Goal: Task Accomplishment & Management: Complete application form

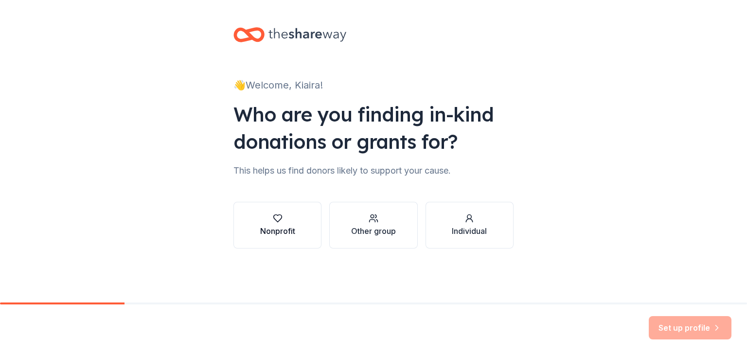
click at [280, 228] on div "Nonprofit" at bounding box center [277, 231] width 35 height 12
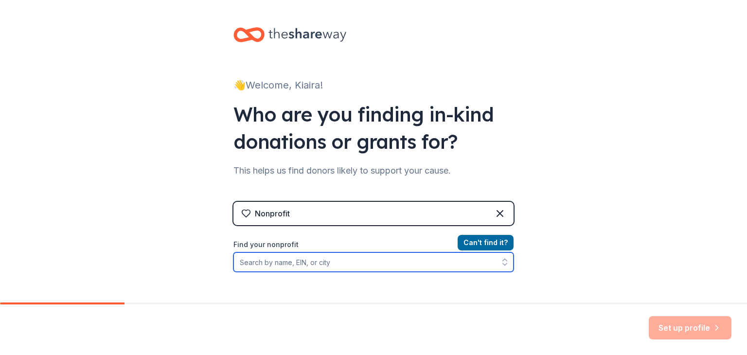
click at [427, 265] on input "Find your nonprofit" at bounding box center [373, 261] width 280 height 19
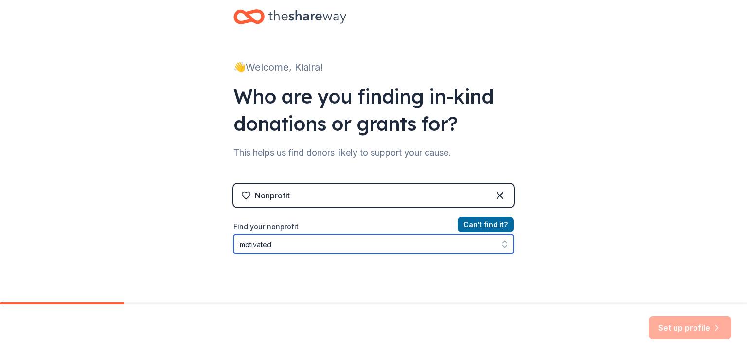
type input "motivated Young"
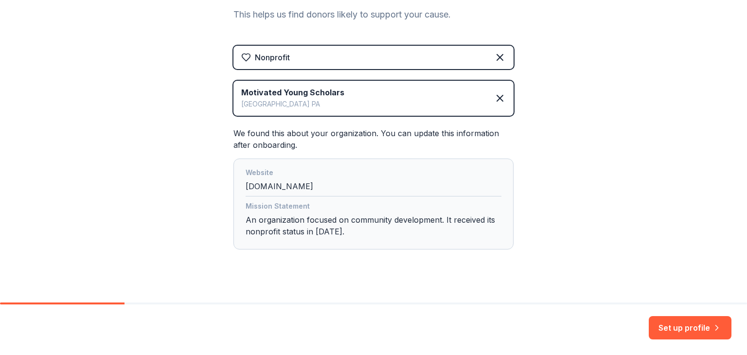
scroll to position [158, 0]
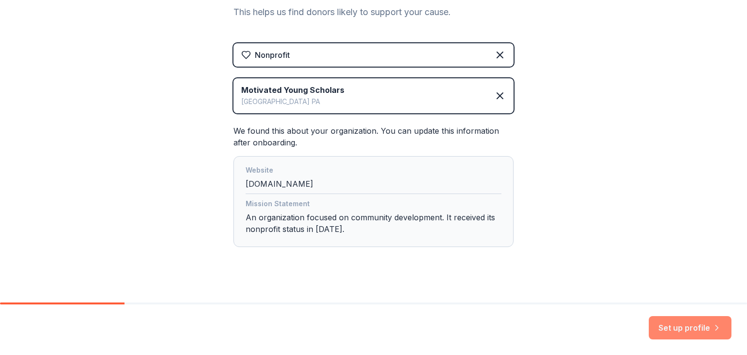
click at [711, 328] on button "Set up profile" at bounding box center [689, 327] width 83 height 23
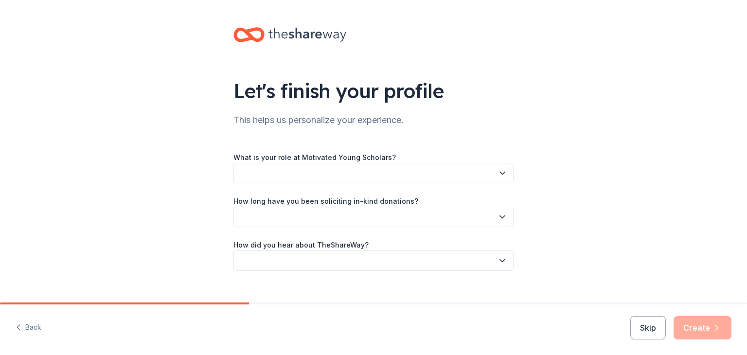
click at [416, 171] on button "button" at bounding box center [373, 173] width 280 height 20
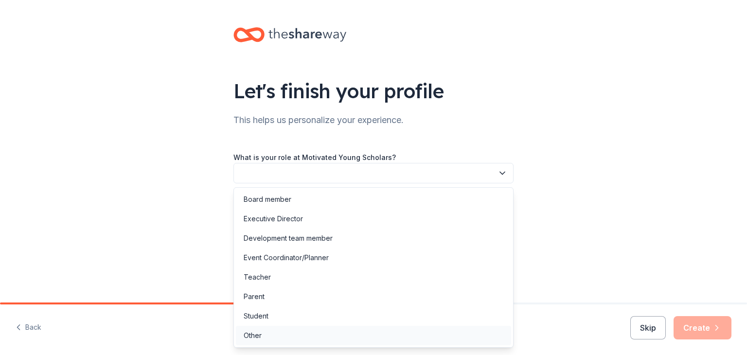
click at [269, 337] on div "Other" at bounding box center [373, 335] width 275 height 19
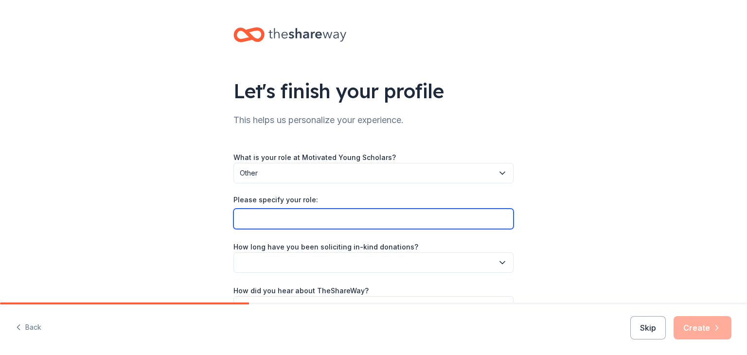
click at [316, 220] on input "Please specify your role:" at bounding box center [373, 219] width 280 height 20
click at [288, 219] on input "Please specify your role:" at bounding box center [373, 219] width 280 height 20
click at [249, 221] on input "Please specify your role:" at bounding box center [373, 219] width 280 height 20
paste input "Resource Coordinator"
type input "Resource Coordinator"
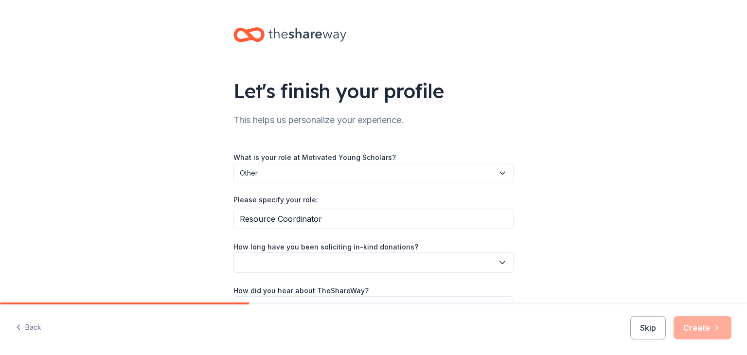
click at [356, 268] on button "button" at bounding box center [373, 262] width 280 height 20
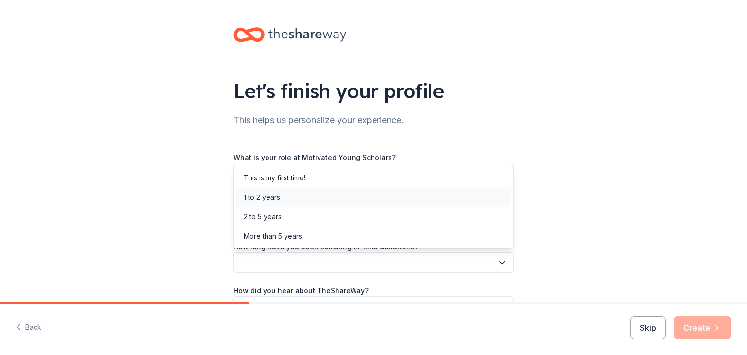
click at [300, 194] on div "1 to 2 years" at bounding box center [373, 197] width 275 height 19
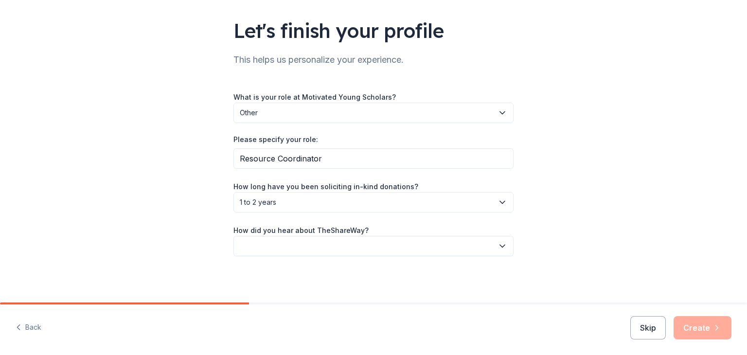
scroll to position [60, 0]
click at [428, 234] on div "How did you hear about TheShareWay?" at bounding box center [373, 240] width 280 height 32
click at [428, 237] on button "button" at bounding box center [373, 246] width 280 height 20
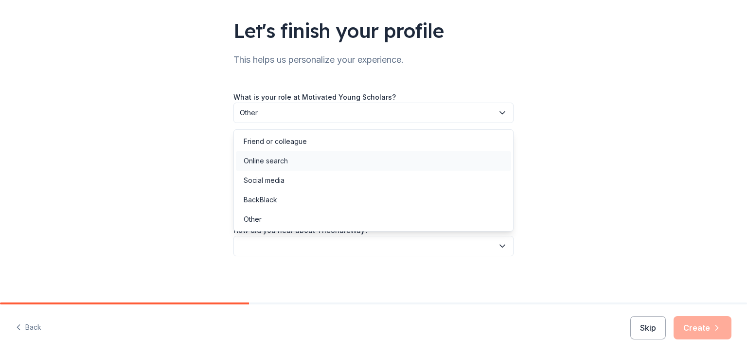
click at [278, 160] on div "Online search" at bounding box center [265, 161] width 44 height 12
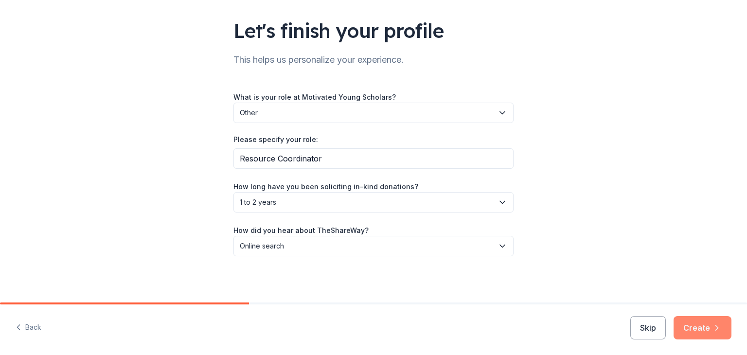
click at [705, 332] on button "Create" at bounding box center [702, 327] width 58 height 23
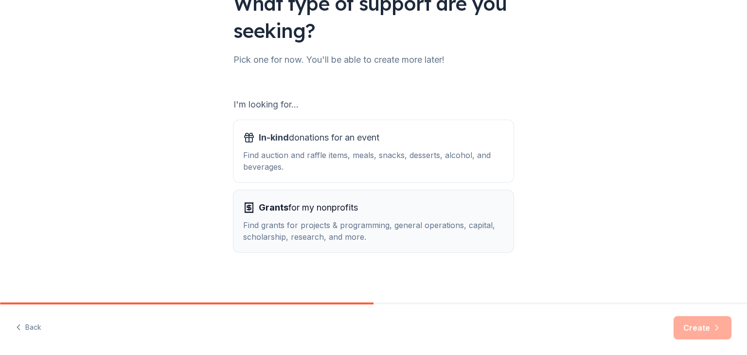
scroll to position [88, 0]
click at [383, 234] on div "Find grants for projects & programming, general operations, capital, scholarshi…" at bounding box center [373, 229] width 261 height 23
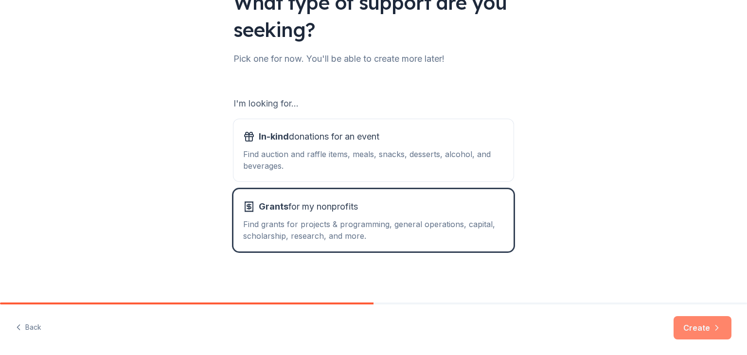
click at [701, 337] on button "Create" at bounding box center [702, 327] width 58 height 23
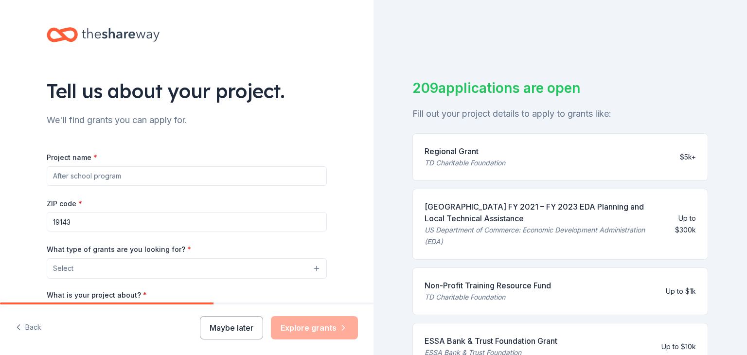
click at [156, 179] on input "Project name *" at bounding box center [187, 175] width 280 height 19
type input "m"
type input "M"
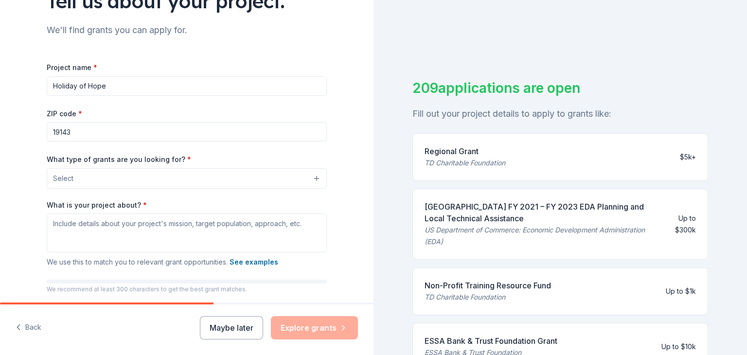
scroll to position [93, 0]
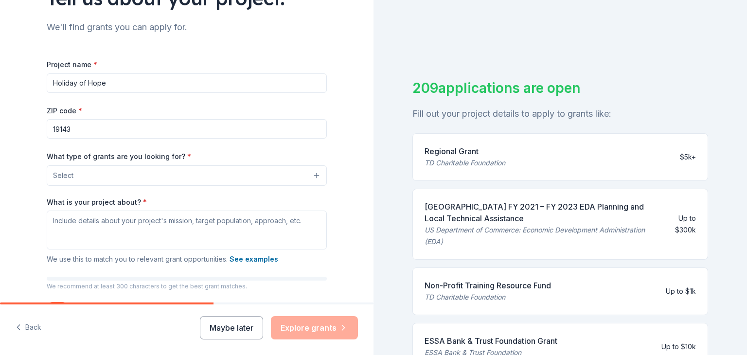
type input "Holiday of Hope"
click at [93, 175] on button "Select" at bounding box center [187, 175] width 280 height 20
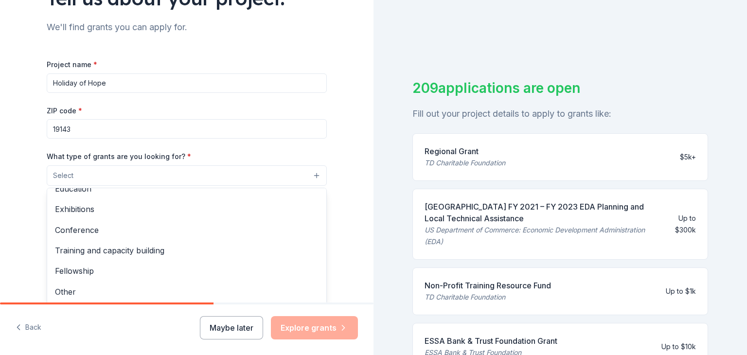
scroll to position [164, 0]
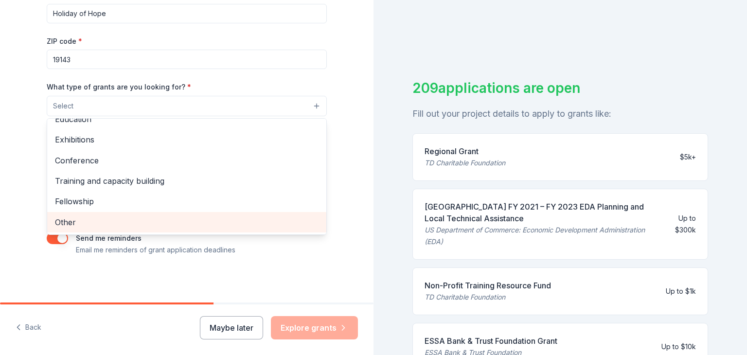
click at [87, 217] on span "Other" at bounding box center [186, 222] width 263 height 13
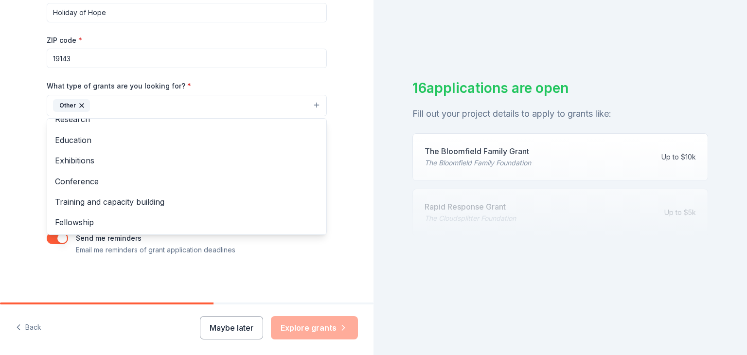
scroll to position [165, 0]
click at [48, 181] on div "Conference" at bounding box center [186, 181] width 279 height 20
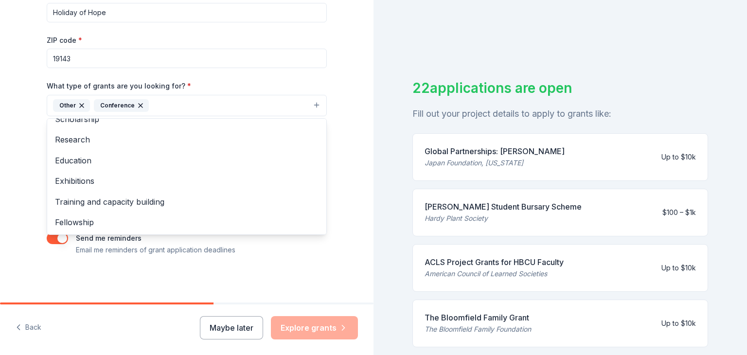
click at [139, 105] on icon "button" at bounding box center [141, 106] width 8 height 8
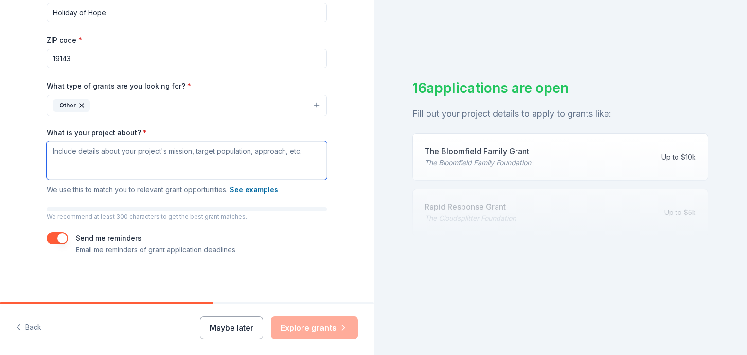
click at [137, 156] on textarea "What is your project about? *" at bounding box center [187, 160] width 280 height 39
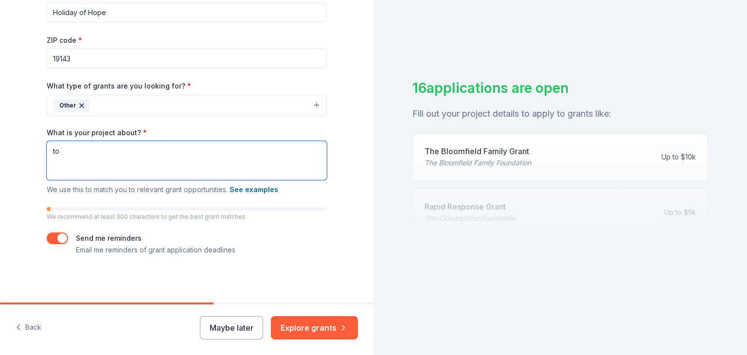
type textarea "t"
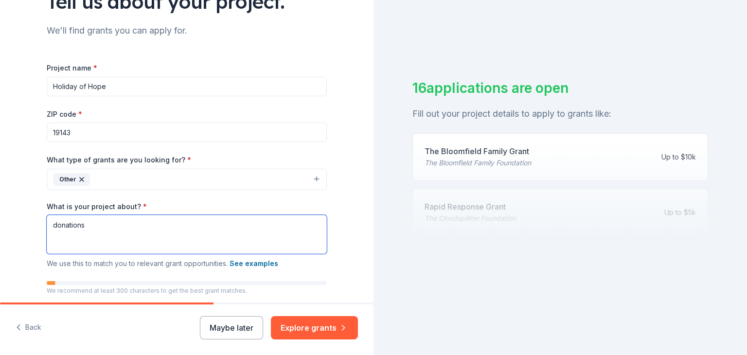
scroll to position [88, 0]
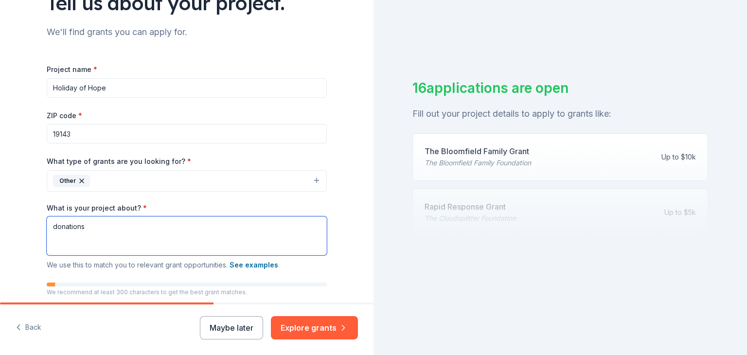
type textarea "donations"
click at [105, 179] on button "Other" at bounding box center [187, 180] width 280 height 21
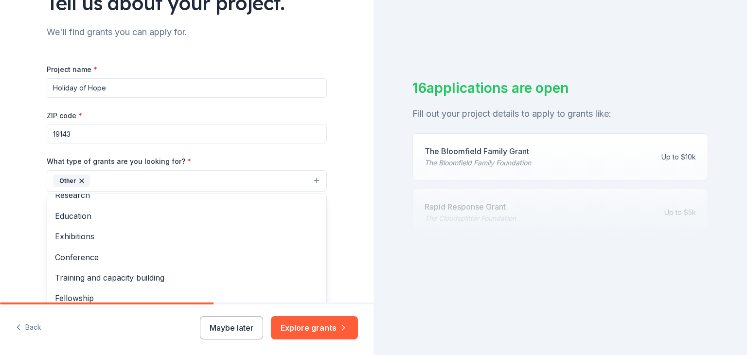
scroll to position [94, 0]
click at [0, 186] on div "Tell us about your project. We'll find grants you can apply for. Project name *…" at bounding box center [186, 145] width 373 height 466
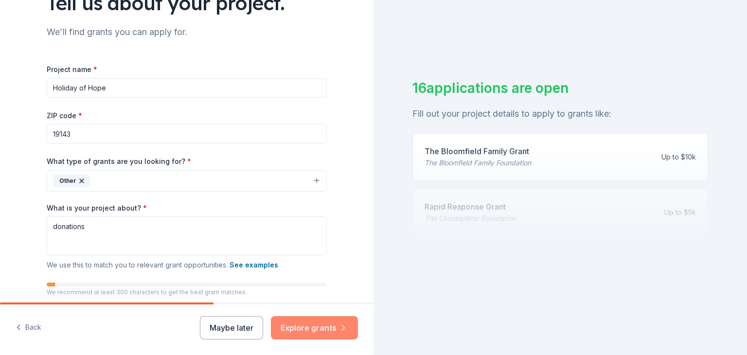
click at [305, 328] on button "Explore grants" at bounding box center [314, 327] width 87 height 23
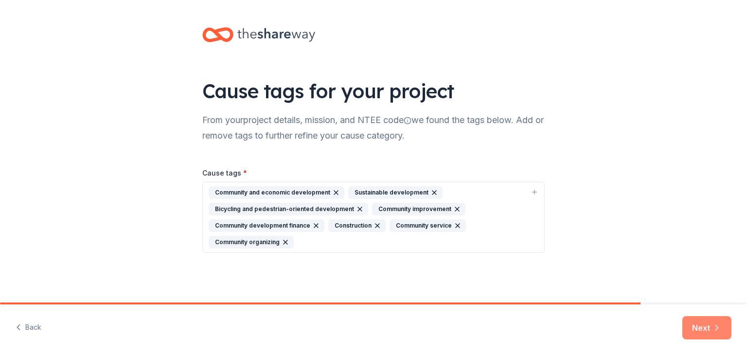
click at [720, 335] on button "Next" at bounding box center [706, 327] width 49 height 23
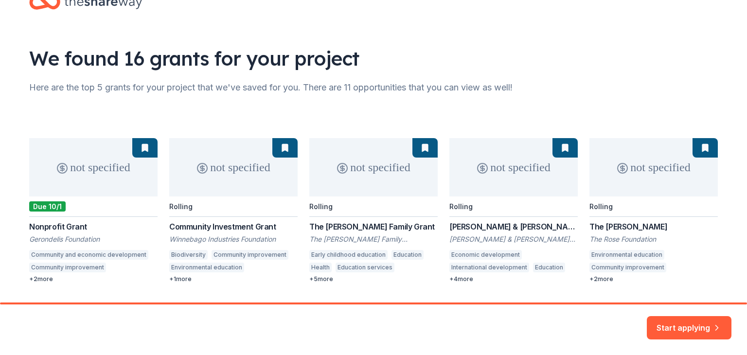
scroll to position [60, 0]
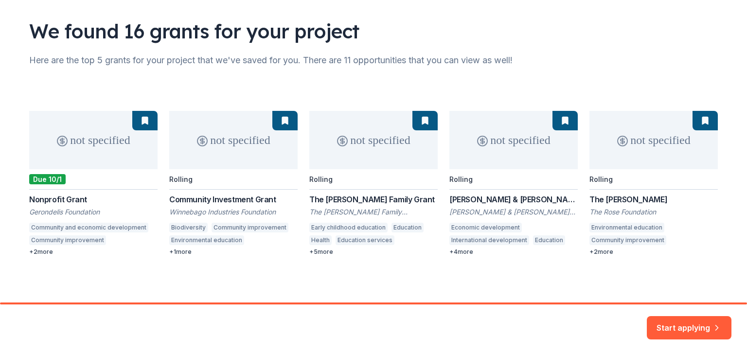
click at [84, 162] on div "not specified Due 10/1 Nonprofit [PERSON_NAME] Foundation Community and economi…" at bounding box center [373, 183] width 688 height 145
click at [675, 318] on button "Start applying" at bounding box center [688, 321] width 85 height 23
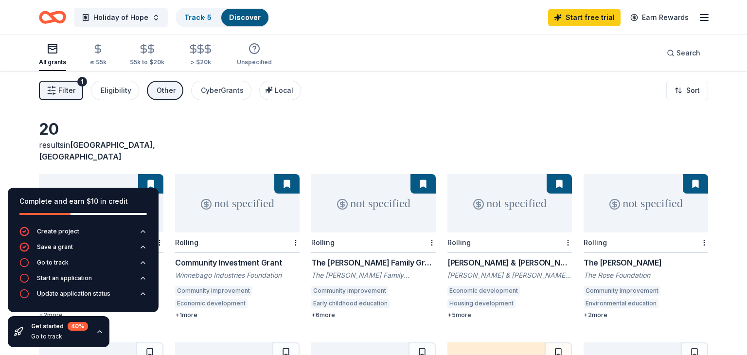
click at [323, 117] on div "20 results in [GEOGRAPHIC_DATA], [GEOGRAPHIC_DATA] not specified Due 10/1 Nonpr…" at bounding box center [373, 318] width 747 height 494
